Goal: Transaction & Acquisition: Subscribe to service/newsletter

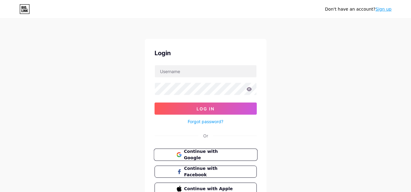
click at [228, 155] on span "Continue with Google" at bounding box center [209, 155] width 51 height 13
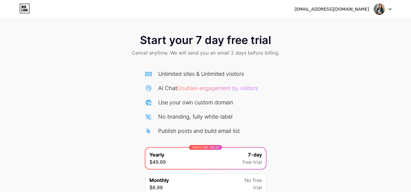
click at [387, 10] on div at bounding box center [383, 9] width 18 height 11
click at [367, 89] on div "Start your 7 day free trial Cancel anytime. We will send you an email 2 days be…" at bounding box center [205, 124] width 411 height 192
click at [22, 9] on icon at bounding box center [22, 10] width 1 height 3
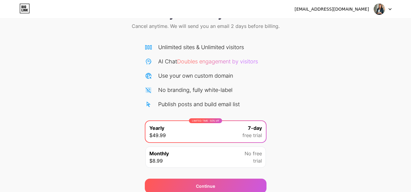
scroll to position [52, 0]
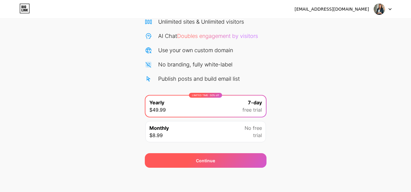
click at [217, 159] on div "Continue" at bounding box center [206, 160] width 122 height 15
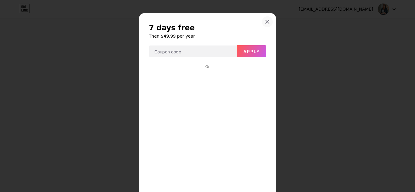
click at [267, 21] on icon at bounding box center [267, 21] width 5 height 5
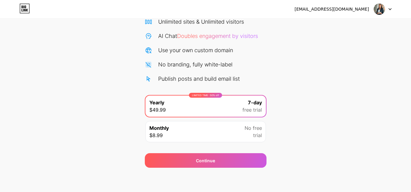
scroll to position [0, 0]
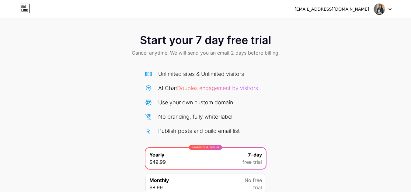
click at [378, 11] on img at bounding box center [379, 9] width 12 height 12
click at [318, 10] on div "[EMAIL_ADDRESS][DOMAIN_NAME]" at bounding box center [331, 9] width 74 height 6
click at [354, 7] on div "[EMAIL_ADDRESS][DOMAIN_NAME]" at bounding box center [331, 9] width 74 height 6
click at [224, 24] on div "Start your 7 day free trial Cancel anytime. We will send you an email 2 days be…" at bounding box center [205, 110] width 411 height 220
click at [23, 7] on icon at bounding box center [23, 6] width 2 height 3
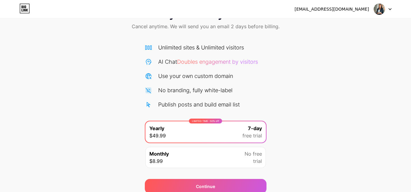
scroll to position [52, 0]
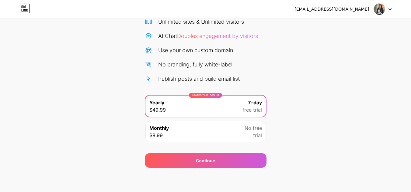
click at [377, 110] on div "Start your 7 day free trial Cancel anytime. We will send you an email 2 days be…" at bounding box center [205, 72] width 411 height 192
